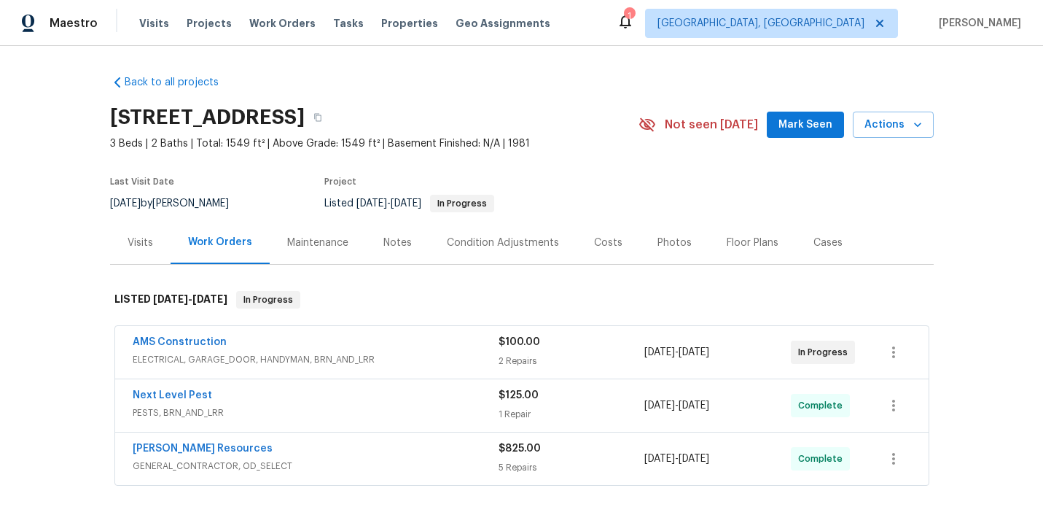
click at [145, 250] on div "Visits" at bounding box center [140, 242] width 61 height 43
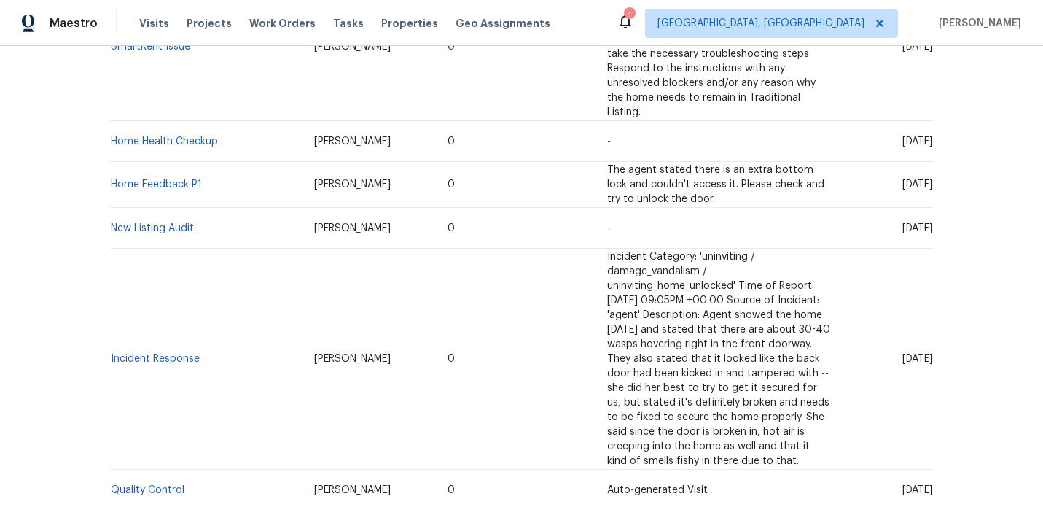
scroll to position [1001, 0]
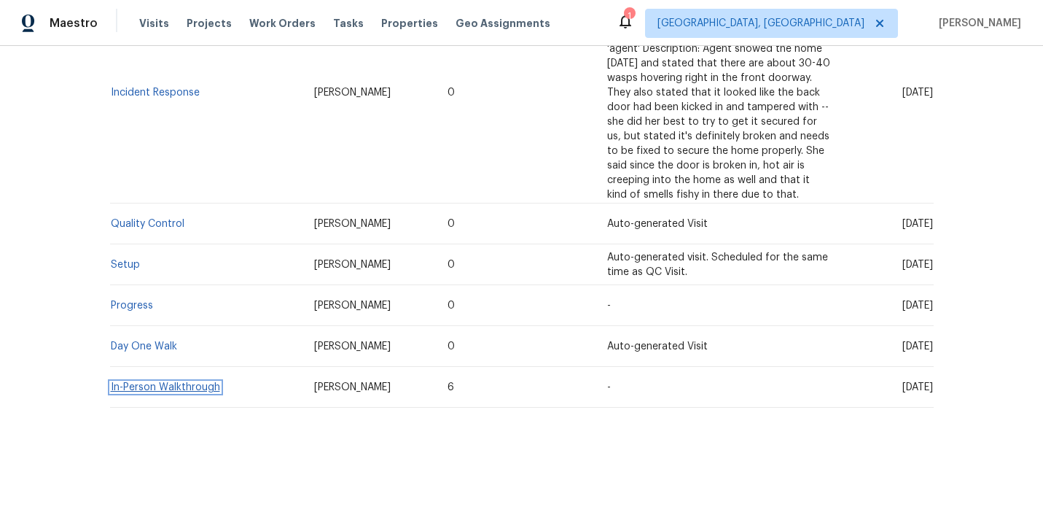
click at [168, 386] on link "In-Person Walkthrough" at bounding box center [165, 387] width 109 height 10
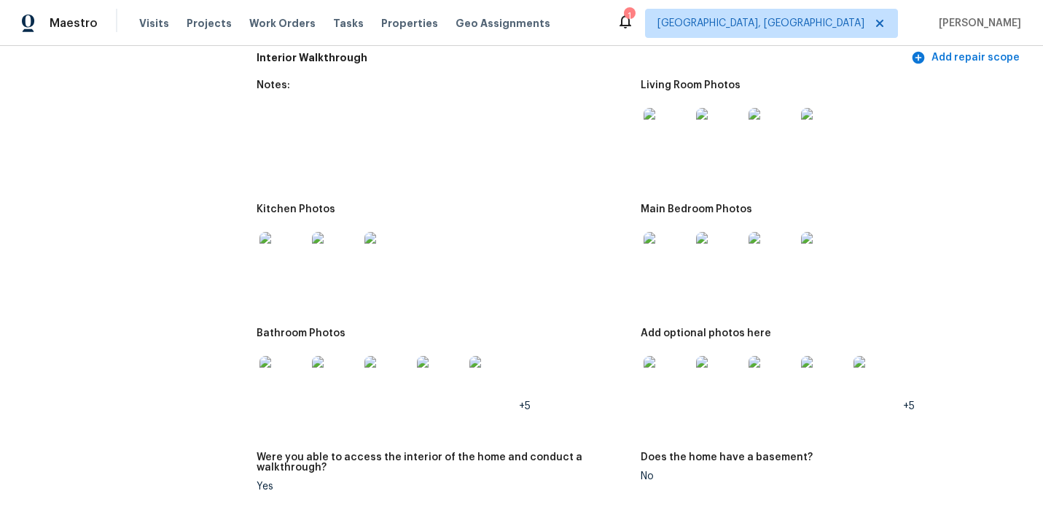
scroll to position [1377, 0]
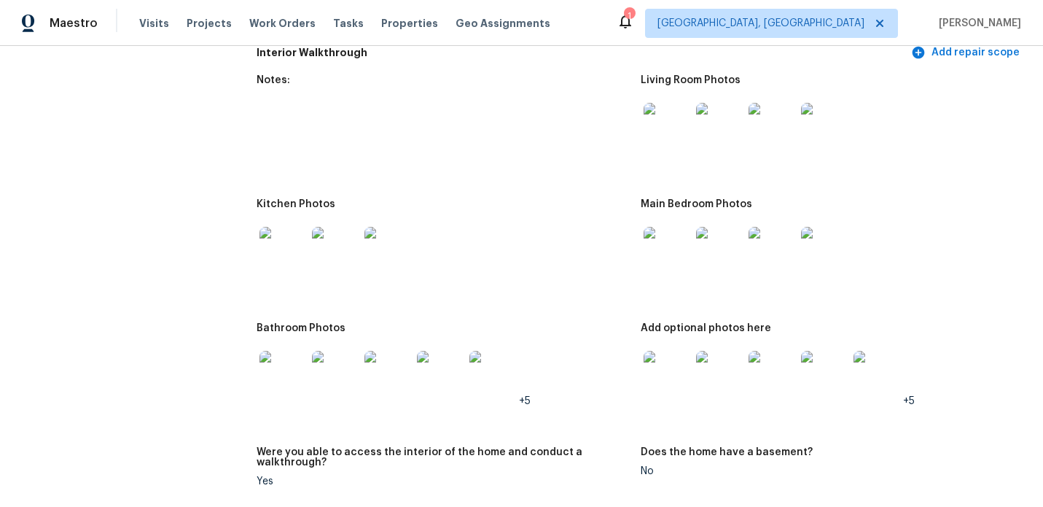
click at [660, 356] on img at bounding box center [667, 374] width 47 height 47
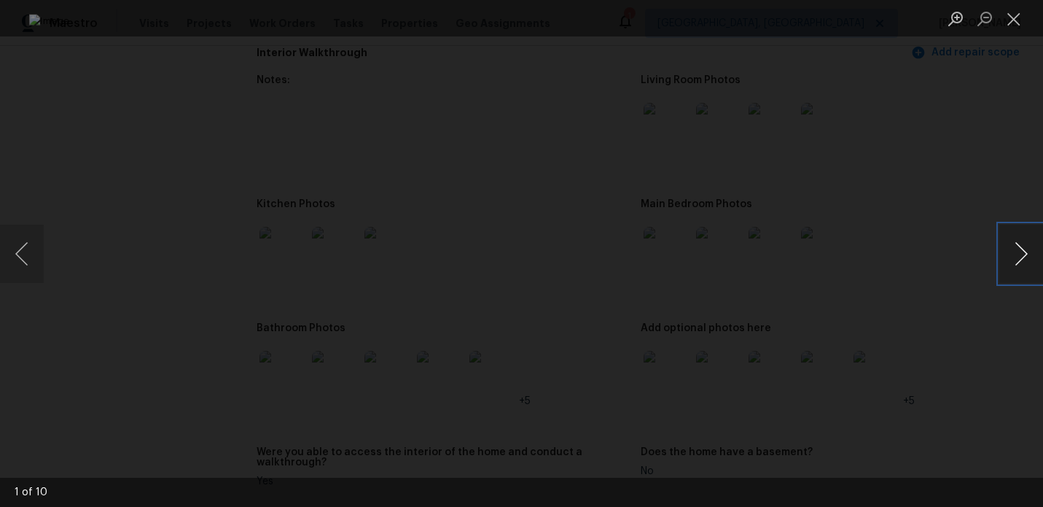
click at [1025, 255] on button "Next image" at bounding box center [1021, 254] width 44 height 58
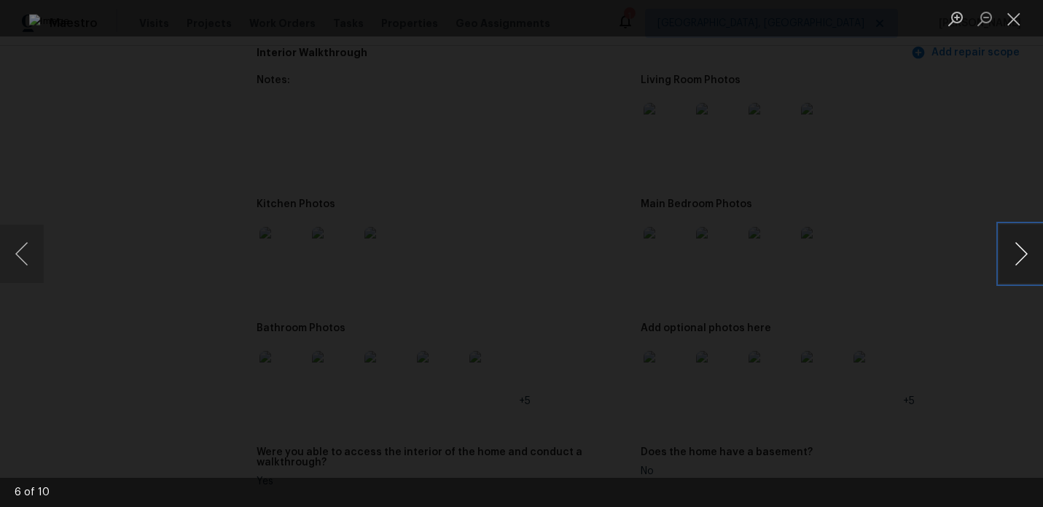
click at [1025, 255] on button "Next image" at bounding box center [1021, 254] width 44 height 58
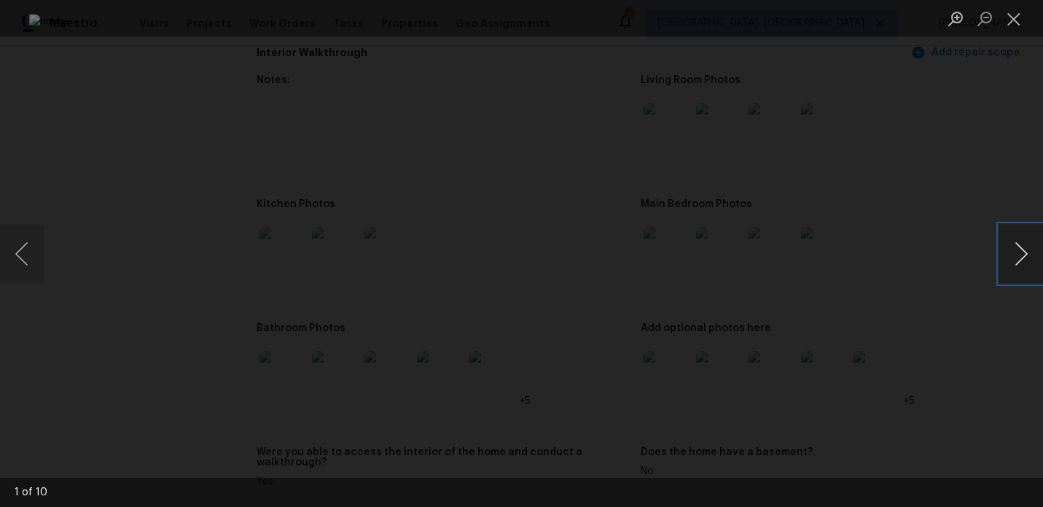
click at [1025, 255] on button "Next image" at bounding box center [1021, 254] width 44 height 58
click at [1016, 26] on button "Close lightbox" at bounding box center [1013, 19] width 29 height 26
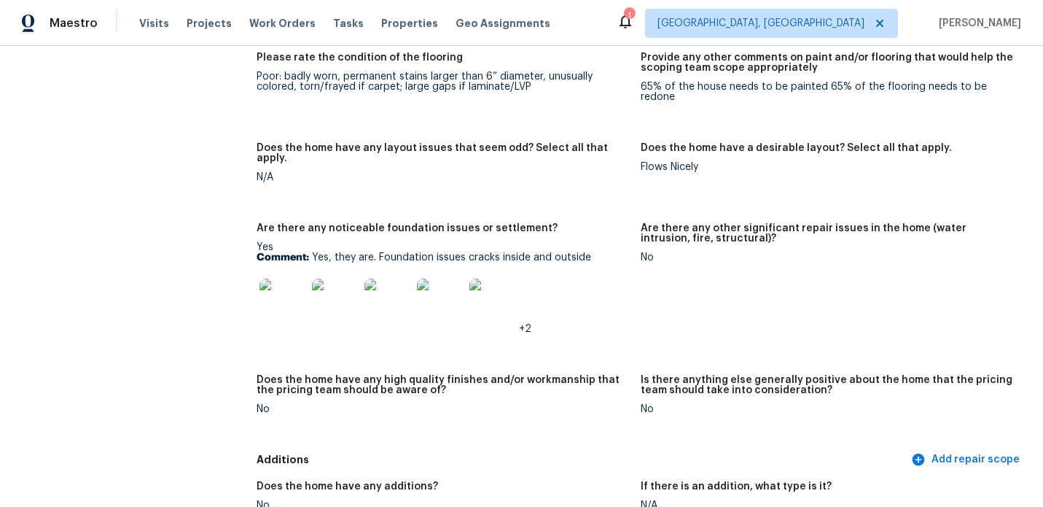
scroll to position [1945, 0]
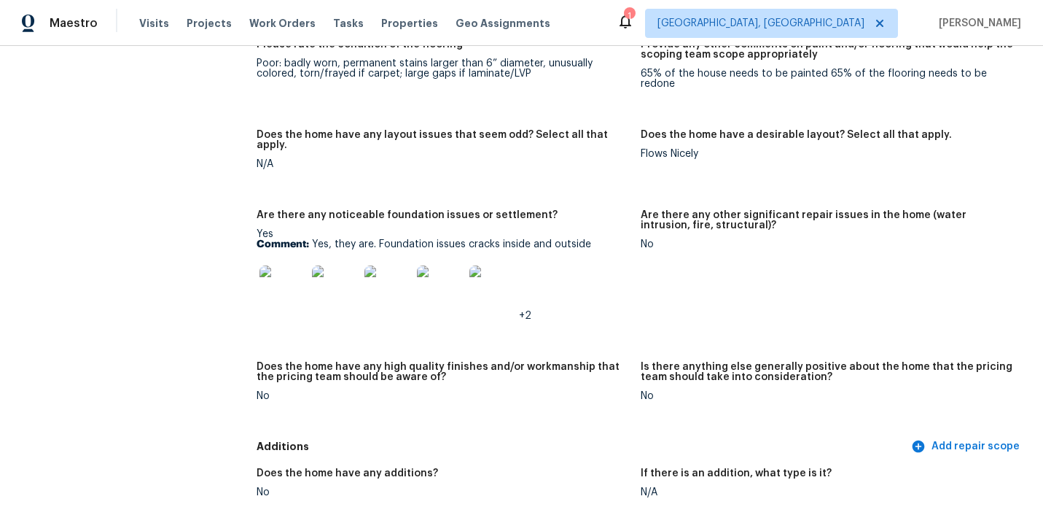
click at [290, 265] on img at bounding box center [283, 288] width 47 height 47
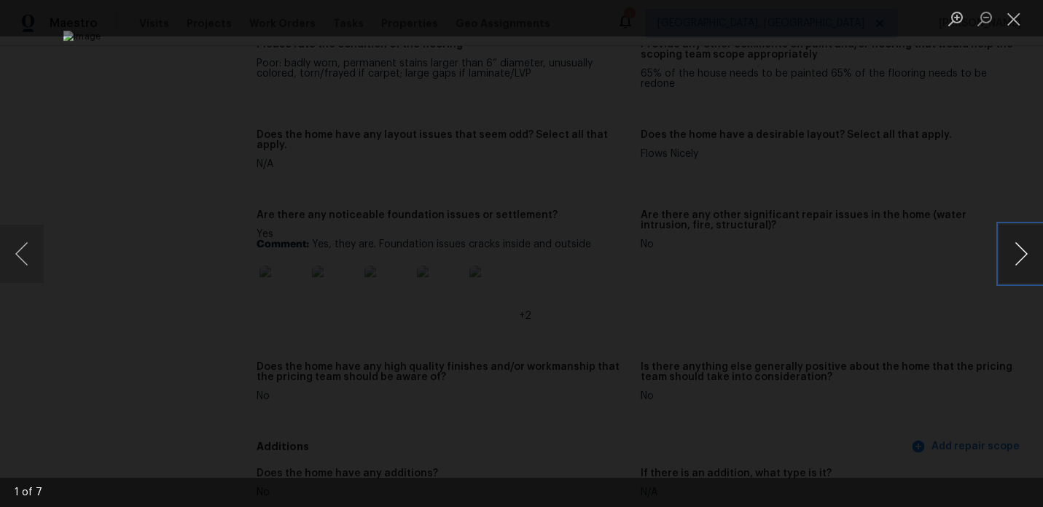
click at [1023, 253] on button "Next image" at bounding box center [1021, 254] width 44 height 58
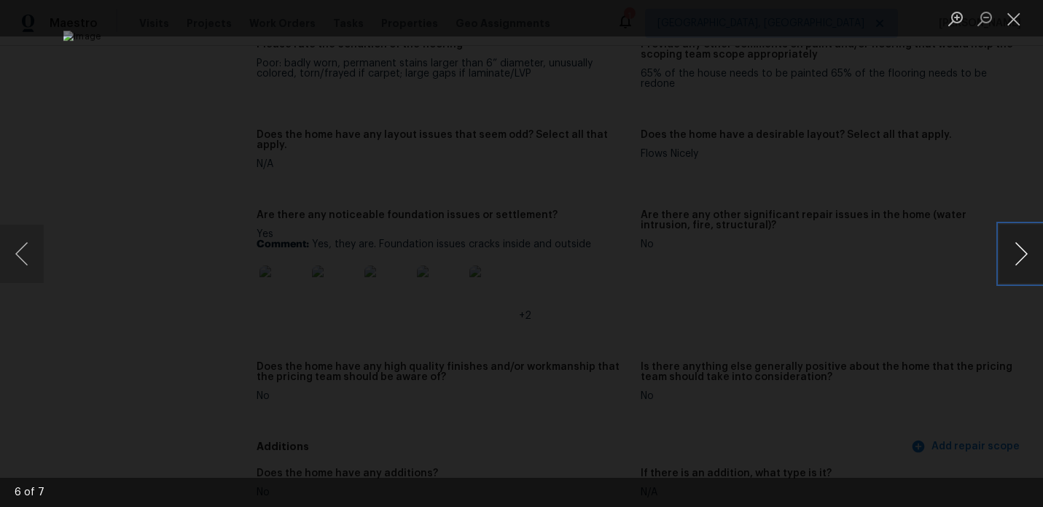
click at [1023, 253] on button "Next image" at bounding box center [1021, 254] width 44 height 58
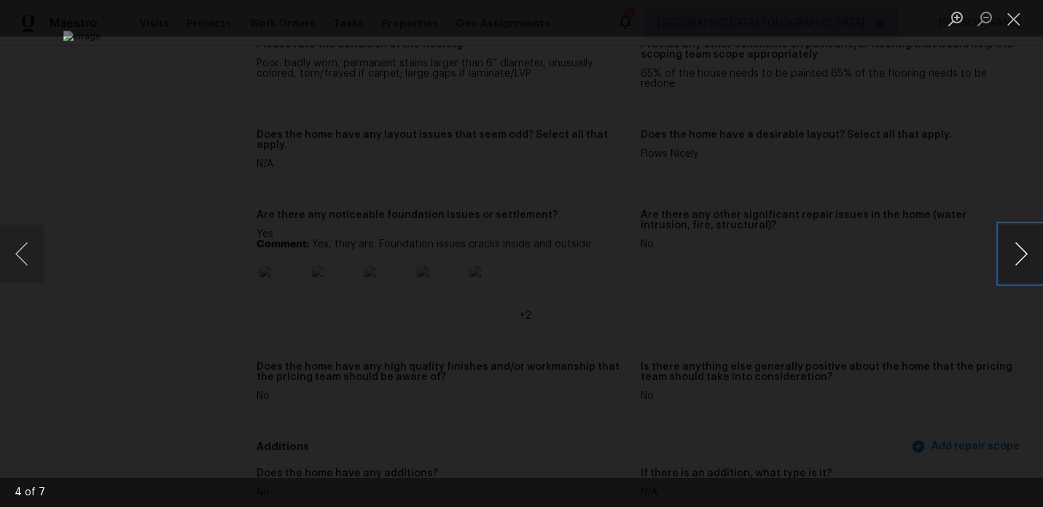
click at [1023, 253] on button "Next image" at bounding box center [1021, 254] width 44 height 58
click at [1013, 23] on button "Close lightbox" at bounding box center [1013, 19] width 29 height 26
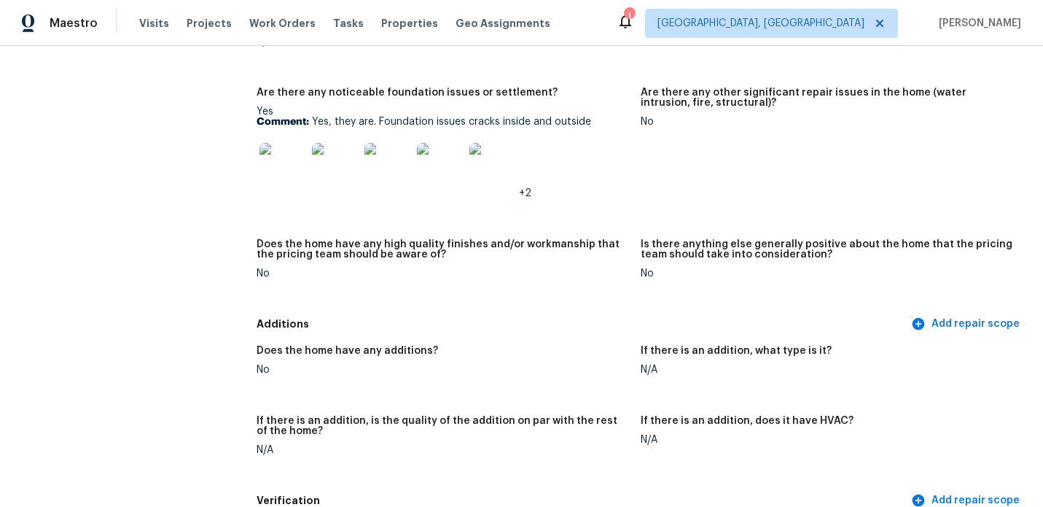
scroll to position [2072, 0]
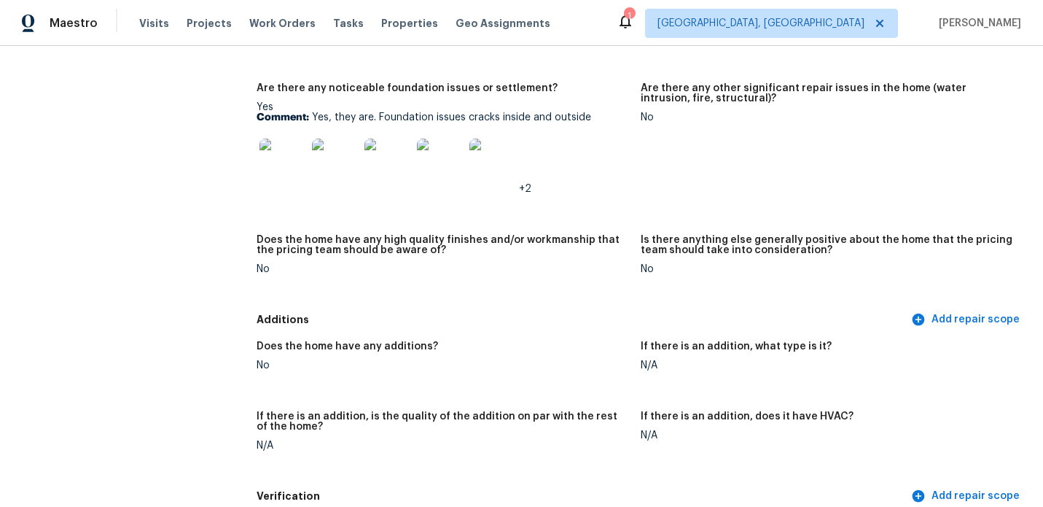
click at [343, 139] on img at bounding box center [335, 162] width 47 height 47
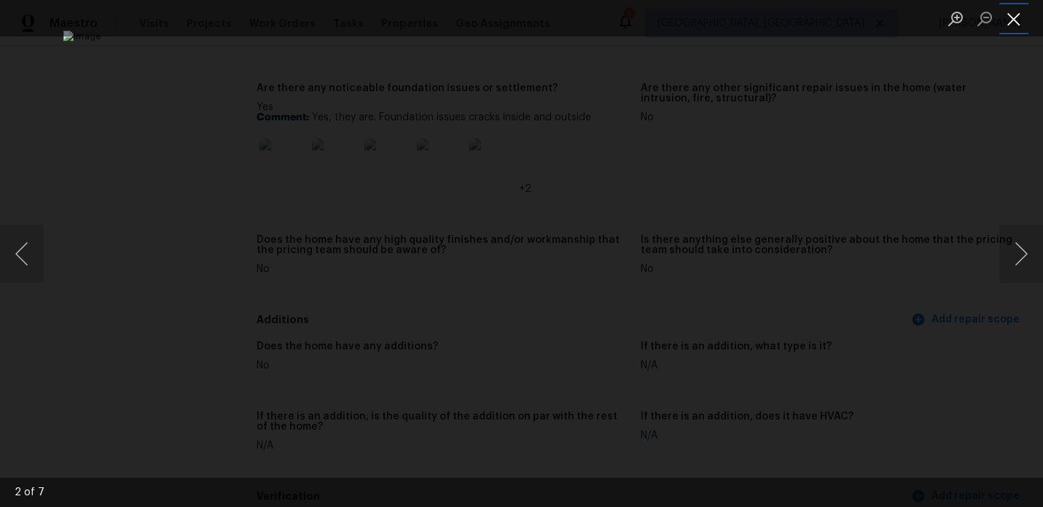
click at [1014, 20] on button "Close lightbox" at bounding box center [1013, 19] width 29 height 26
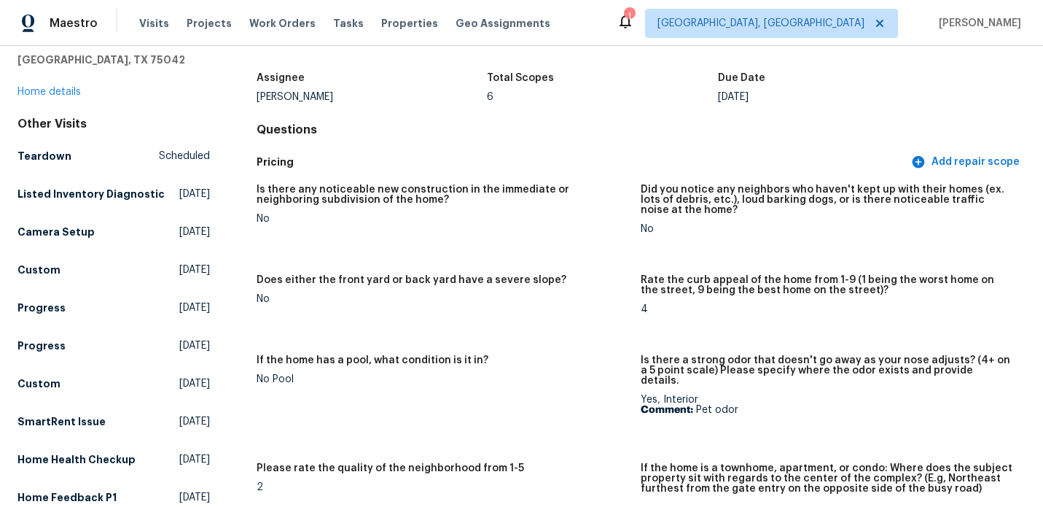
scroll to position [0, 0]
